Goal: Browse casually

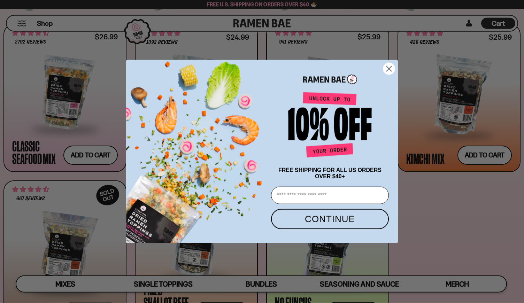
scroll to position [276, 0]
click at [389, 65] on circle "Close dialog" at bounding box center [389, 69] width 12 height 12
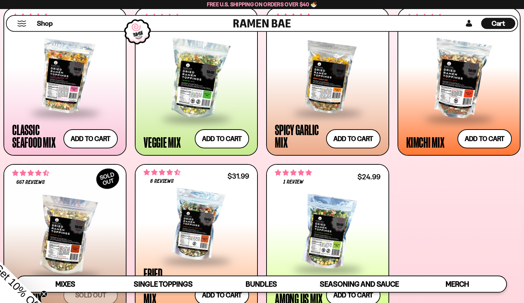
scroll to position [293, 0]
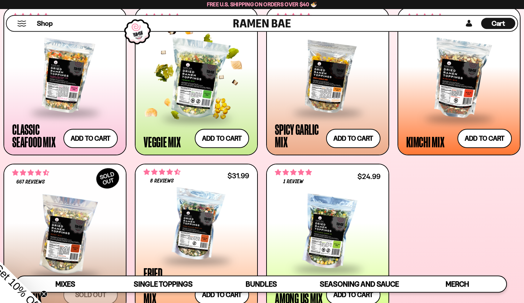
click at [241, 72] on div at bounding box center [197, 78] width 106 height 77
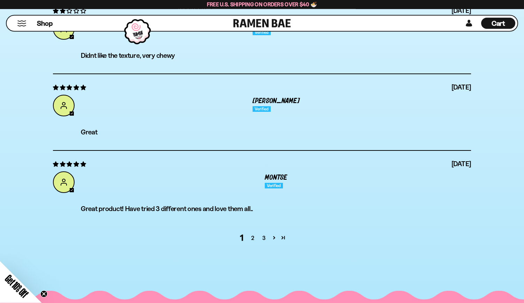
scroll to position [2653, 0]
click at [255, 242] on link "2" at bounding box center [252, 238] width 11 height 8
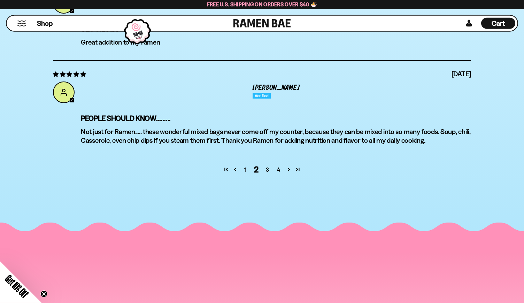
scroll to position [2798, 0]
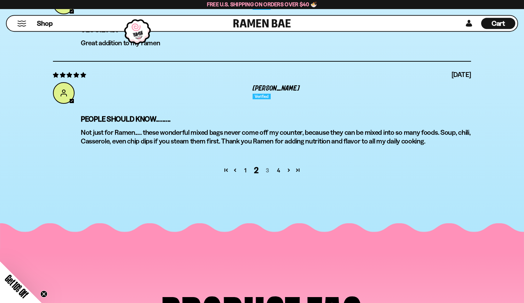
click at [269, 175] on link "3" at bounding box center [267, 170] width 11 height 8
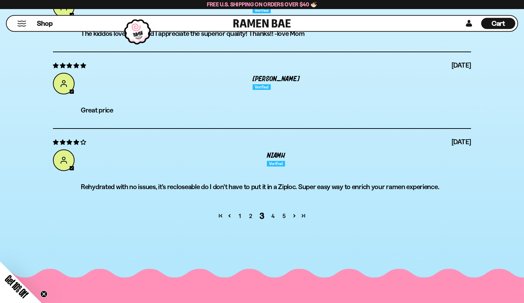
scroll to position [2692, 0]
click at [273, 220] on link "4" at bounding box center [273, 216] width 11 height 8
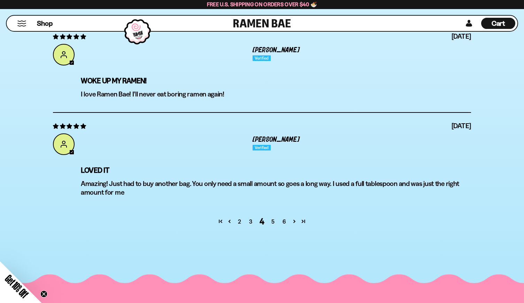
scroll to position [2704, 0]
click at [284, 225] on link "6" at bounding box center [284, 221] width 11 height 8
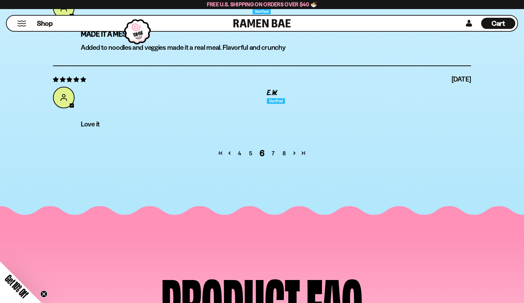
scroll to position [2785, 0]
